Goal: Find specific page/section: Find specific page/section

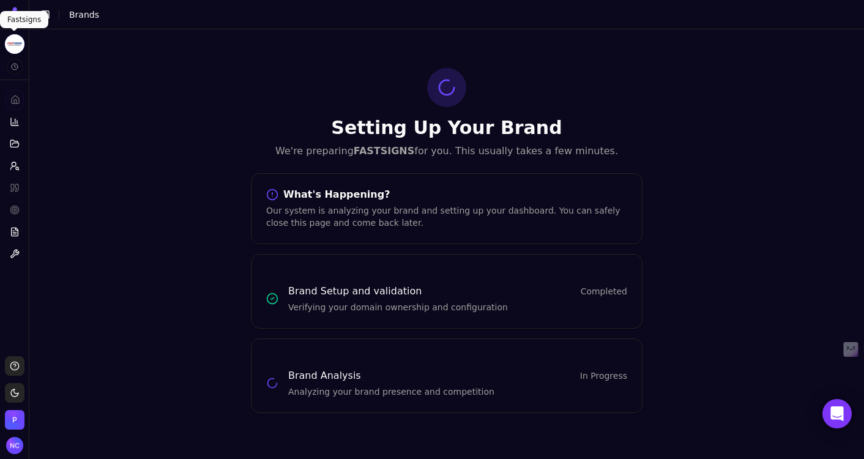
click at [10, 46] on html "FASTSIGNS Platform Home Competition Topics Prompts Citations Optimize Reports T…" at bounding box center [432, 229] width 864 height 459
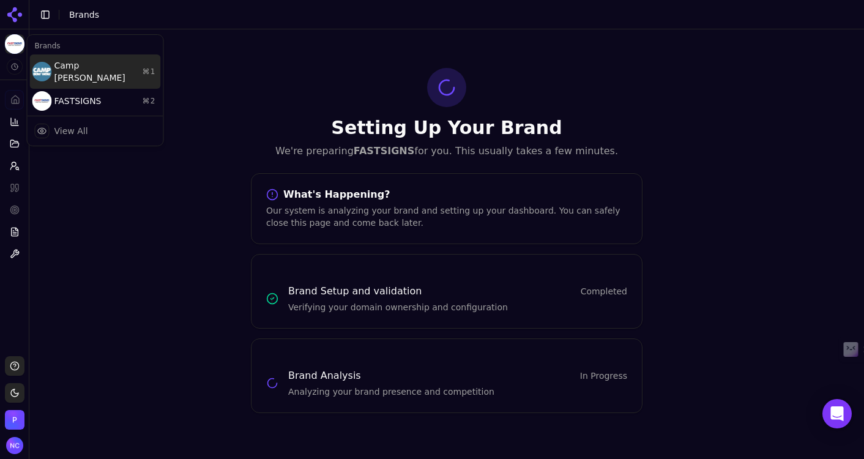
click at [97, 72] on div "Camp [PERSON_NAME] ⌘ 1" at bounding box center [95, 71] width 131 height 34
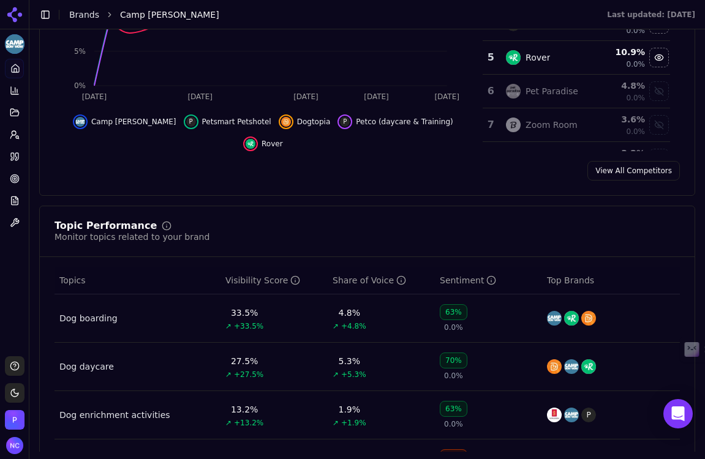
scroll to position [430, 0]
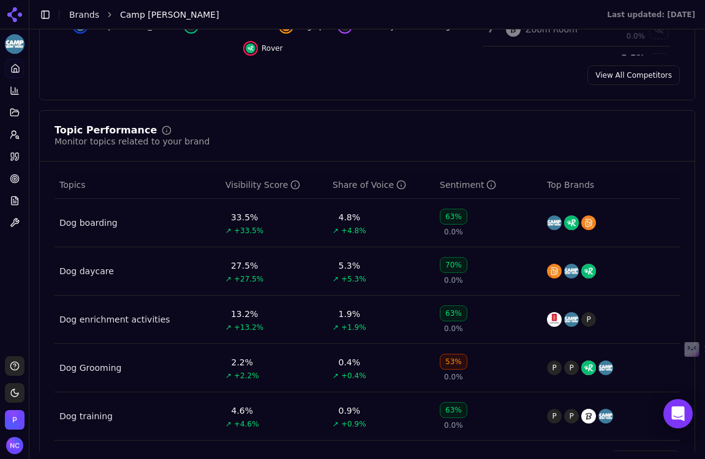
click at [92, 228] on div "Dog boarding" at bounding box center [88, 223] width 58 height 12
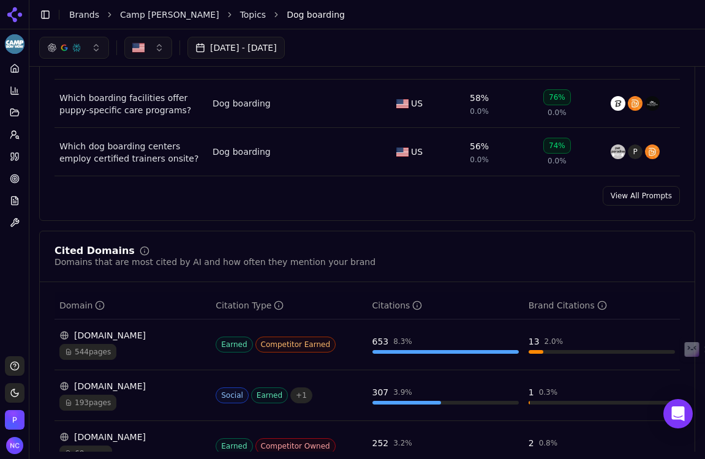
scroll to position [630, 0]
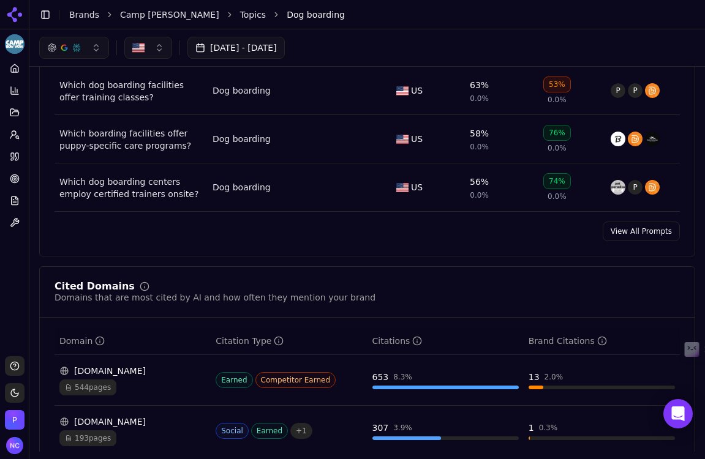
click at [648, 234] on link "View All Prompts" at bounding box center [640, 232] width 77 height 20
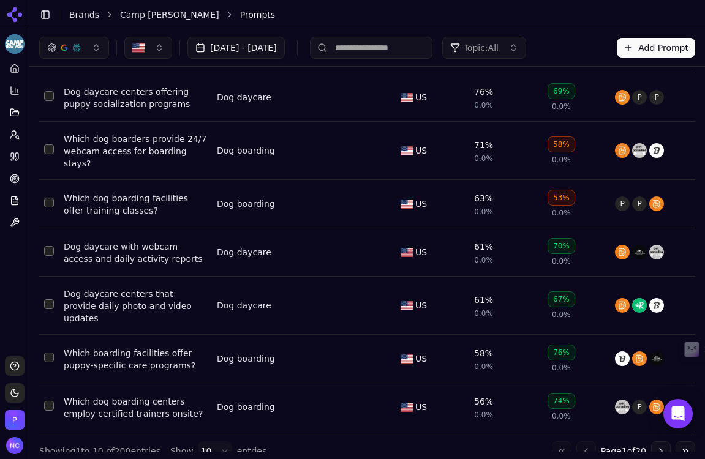
scroll to position [274, 0]
